Goal: Check status

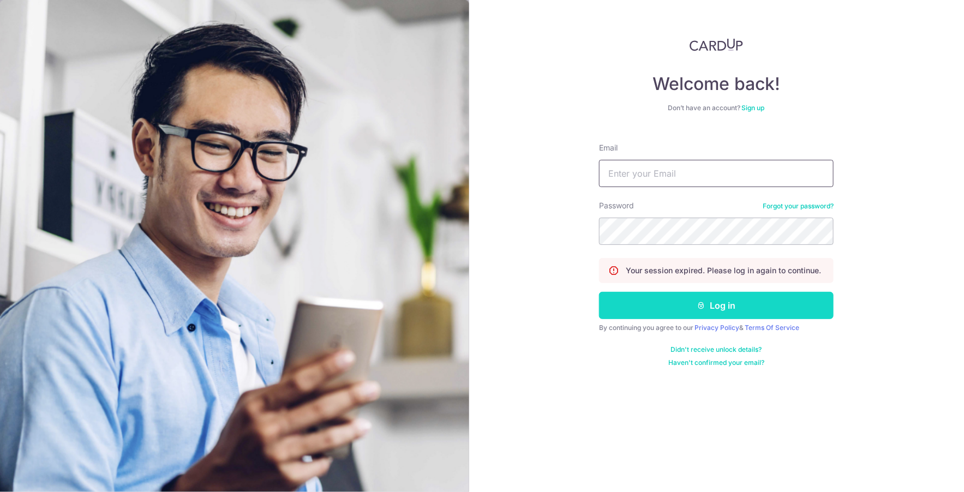
type input "[EMAIL_ADDRESS][DOMAIN_NAME]"
click at [704, 301] on icon "submit" at bounding box center [701, 305] width 9 height 9
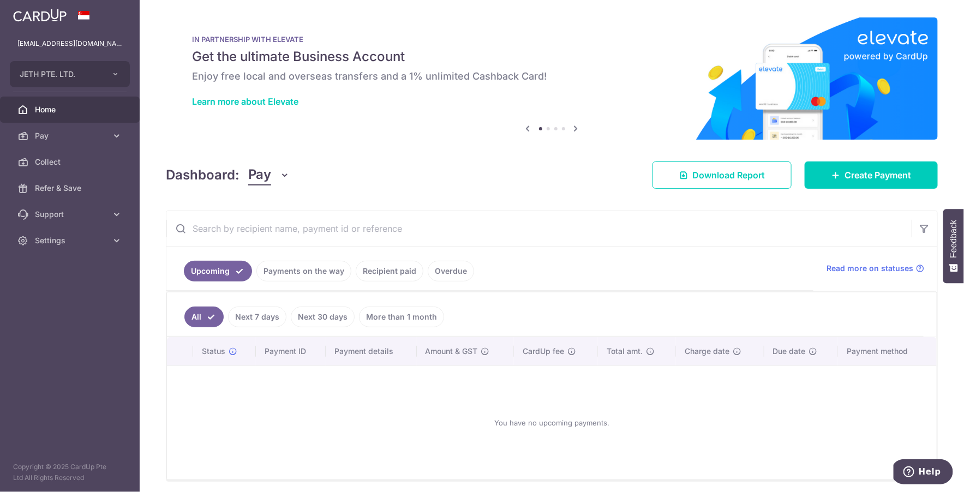
click at [285, 271] on link "Payments on the way" at bounding box center [303, 271] width 95 height 21
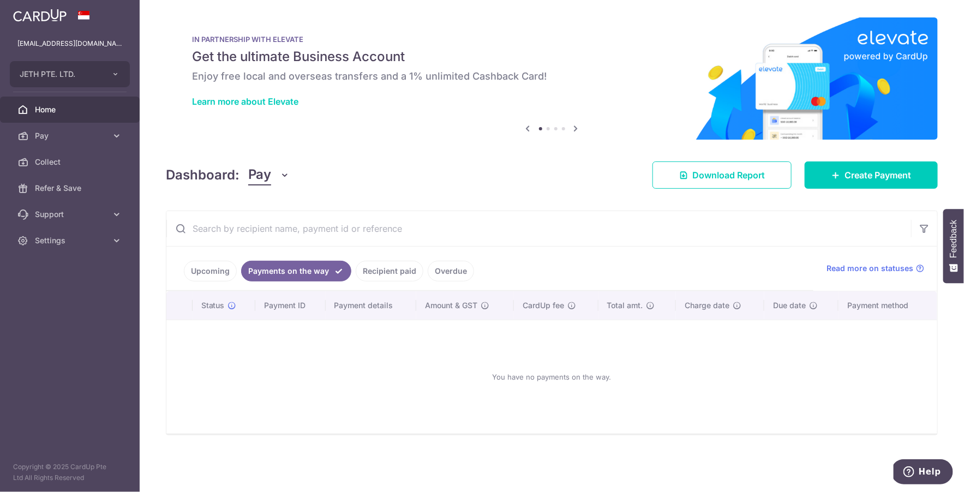
click at [377, 274] on link "Recipient paid" at bounding box center [390, 271] width 68 height 21
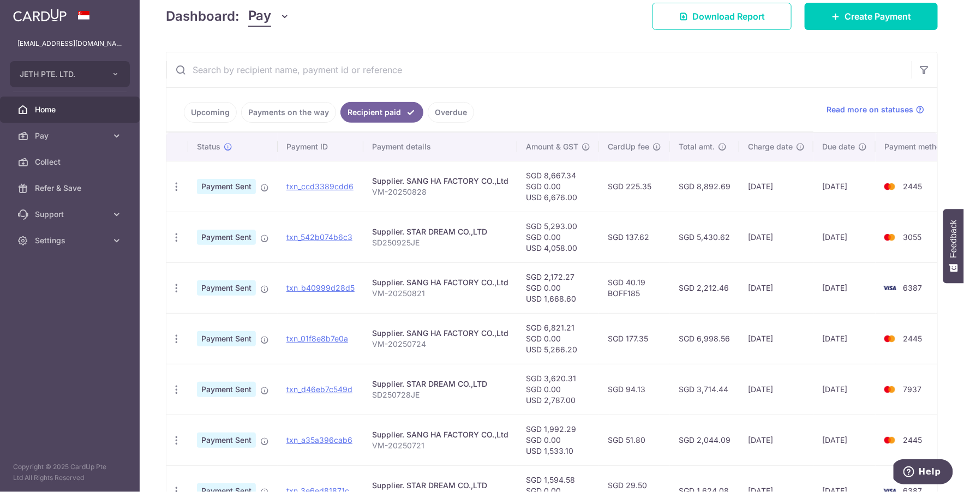
scroll to position [164, 0]
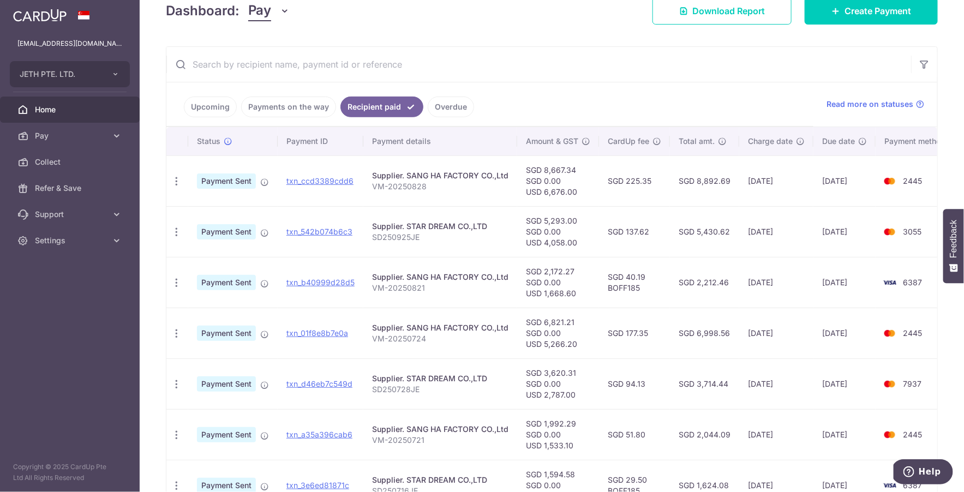
click at [412, 184] on p "VM-20250828" at bounding box center [440, 186] width 136 height 11
click at [719, 181] on td "SGD 8,892.69" at bounding box center [704, 180] width 69 height 51
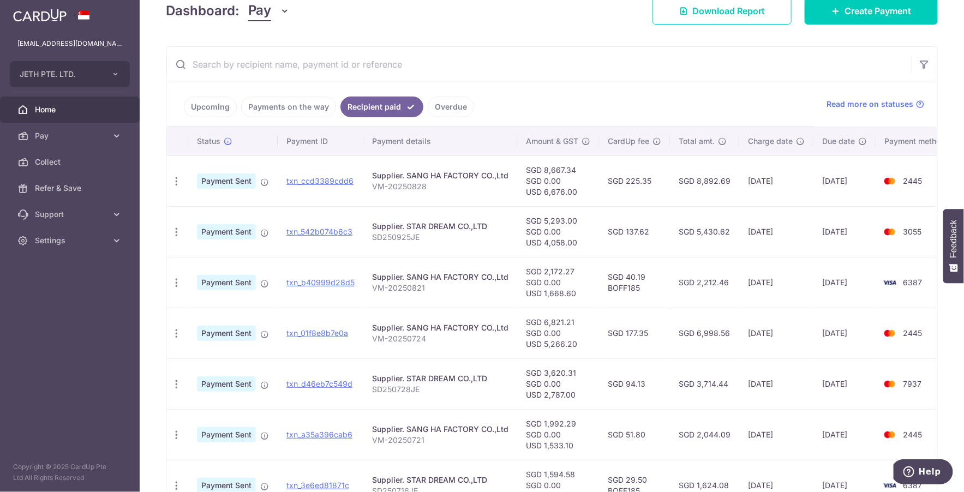
click at [640, 179] on td "SGD 225.35" at bounding box center [634, 180] width 71 height 51
